Goal: Information Seeking & Learning: Learn about a topic

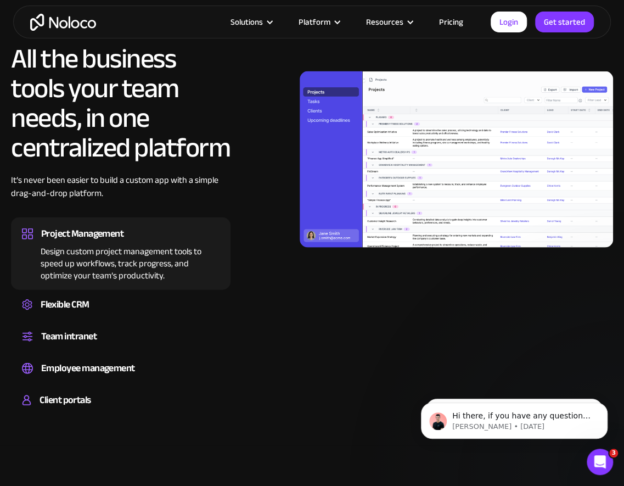
scroll to position [981, 0]
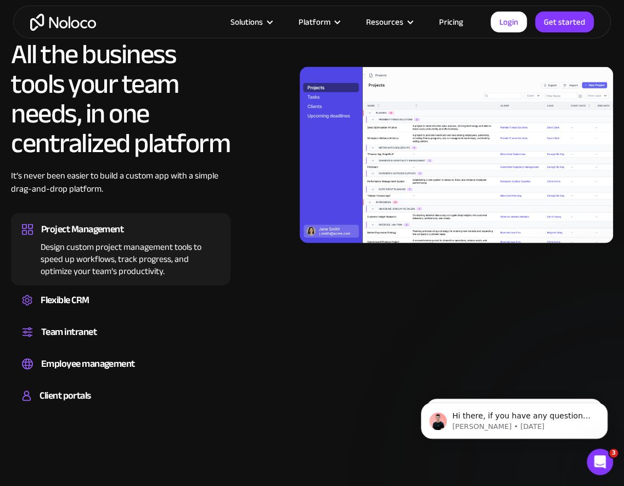
click at [162, 285] on div "All the business tools your team needs, in one centralized platform It’s never …" at bounding box center [121, 227] width 220 height 374
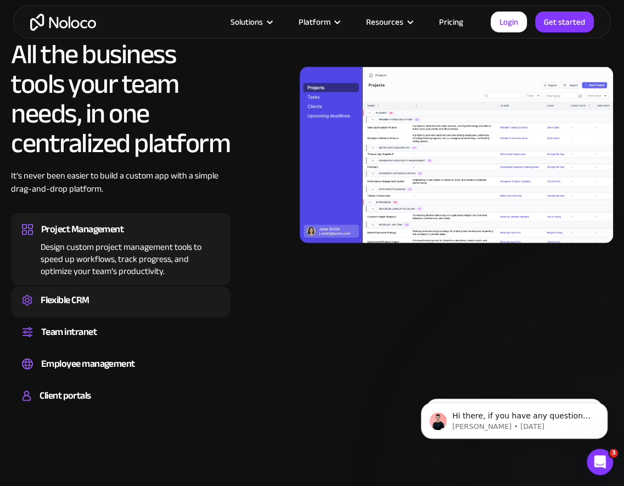
click at [160, 299] on div "Flexible CRM" at bounding box center [121, 300] width 198 height 16
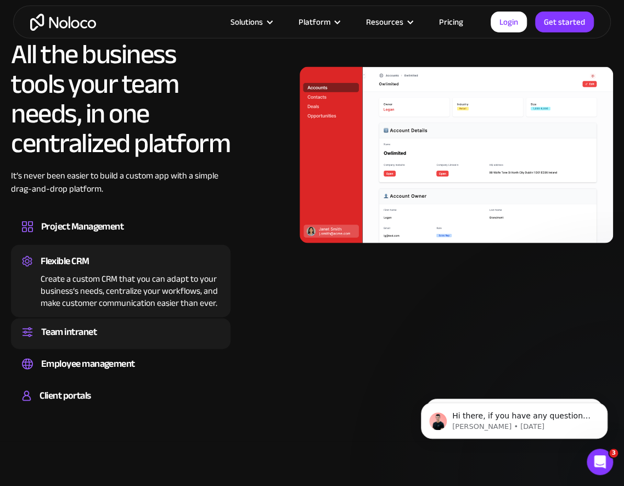
click at [159, 327] on div "Team intranet" at bounding box center [121, 332] width 198 height 16
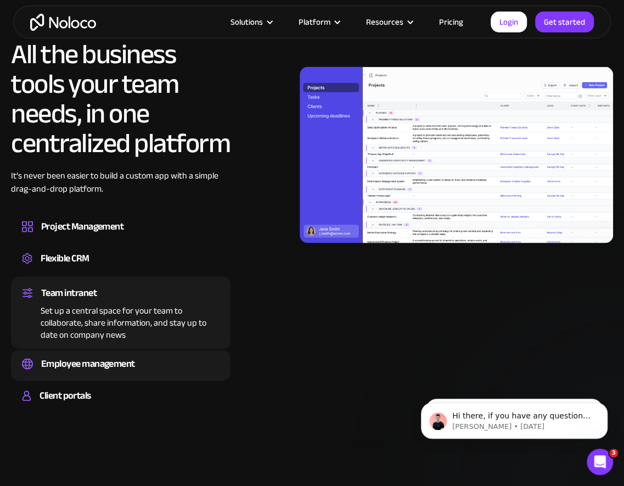
click at [153, 354] on div "Employee management Easily manage employee information, track performance, and …" at bounding box center [121, 365] width 220 height 31
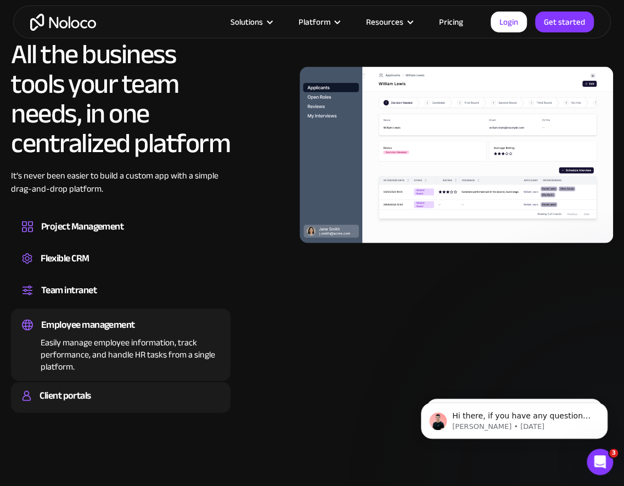
click at [151, 386] on div "Client portals Build a secure, fully-branded, and personalized client portal th…" at bounding box center [121, 397] width 220 height 31
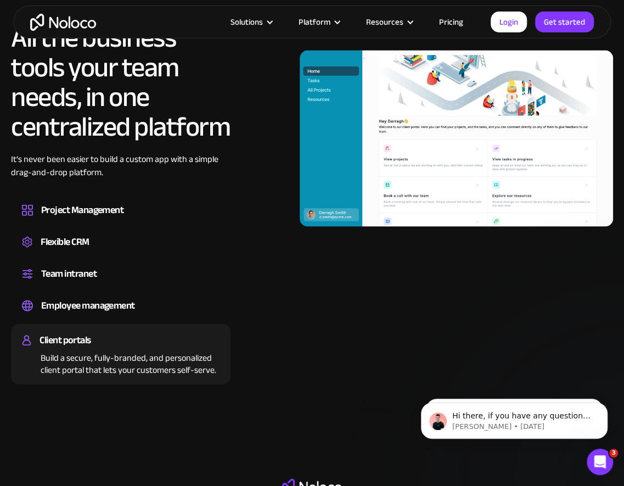
scroll to position [999, 0]
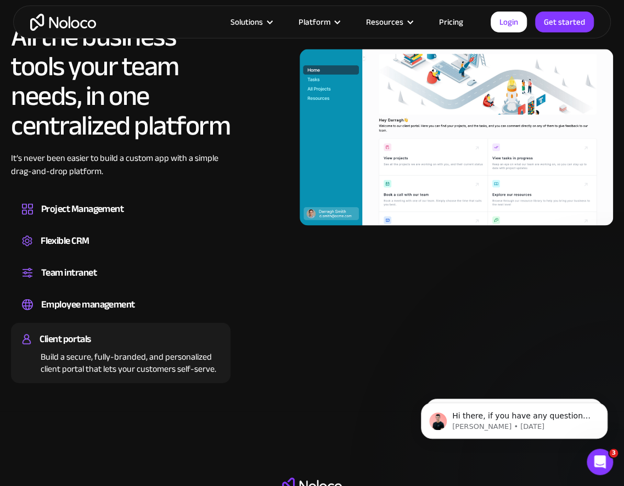
click at [386, 201] on img at bounding box center [456, 137] width 313 height 176
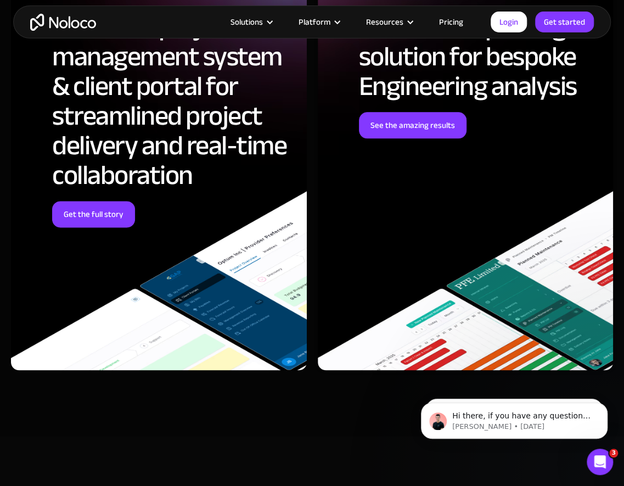
scroll to position [4290, 0]
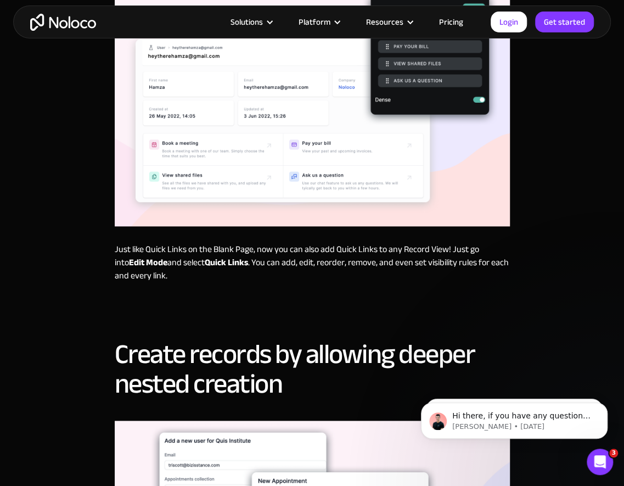
scroll to position [405, 0]
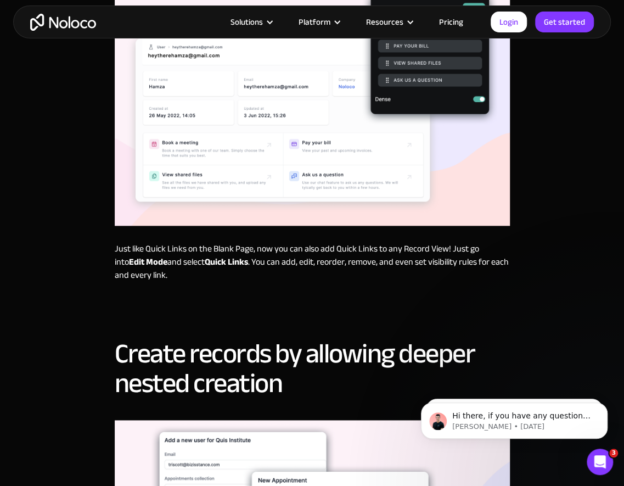
click at [138, 244] on p "Just like Quick Links on the Blank Page, now you can also add Quick Links to an…" at bounding box center [312, 262] width 395 height 40
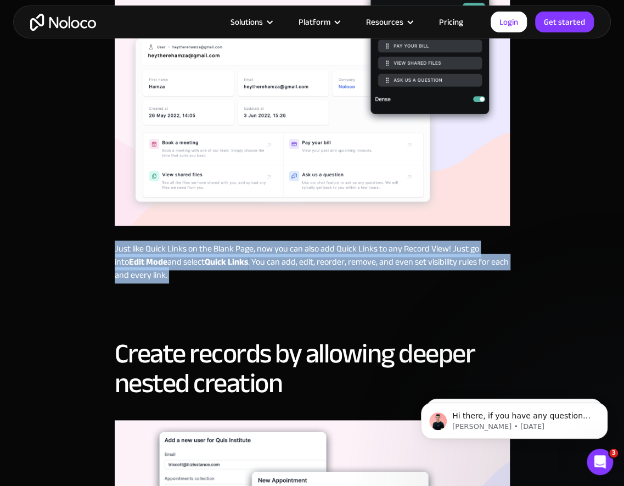
click at [138, 244] on p "Just like Quick Links on the Blank Page, now you can also add Quick Links to an…" at bounding box center [312, 262] width 395 height 40
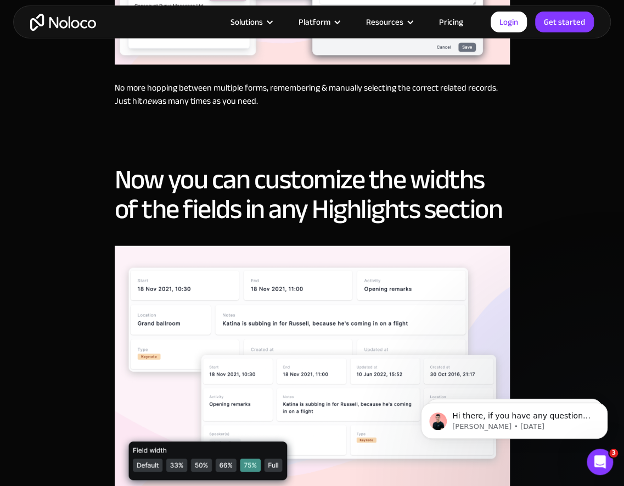
scroll to position [1060, 0]
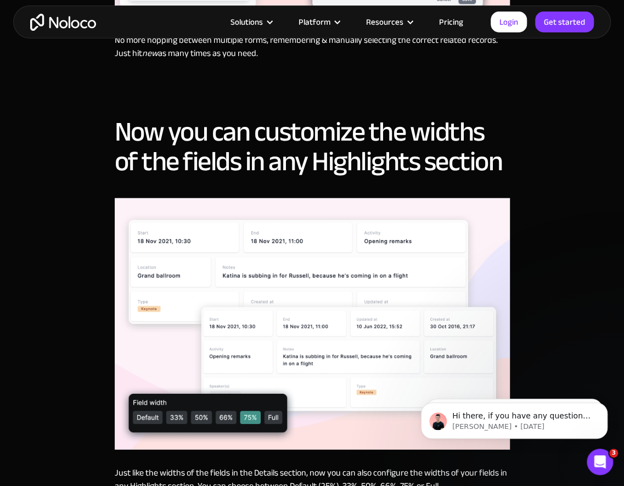
click at [248, 170] on h2 "Now you can customize the widths of the fields in any Highlights section" at bounding box center [312, 146] width 395 height 59
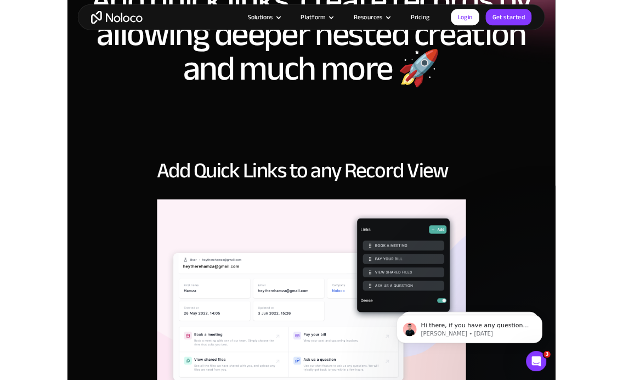
scroll to position [0, 0]
